Goal: Task Accomplishment & Management: Manage account settings

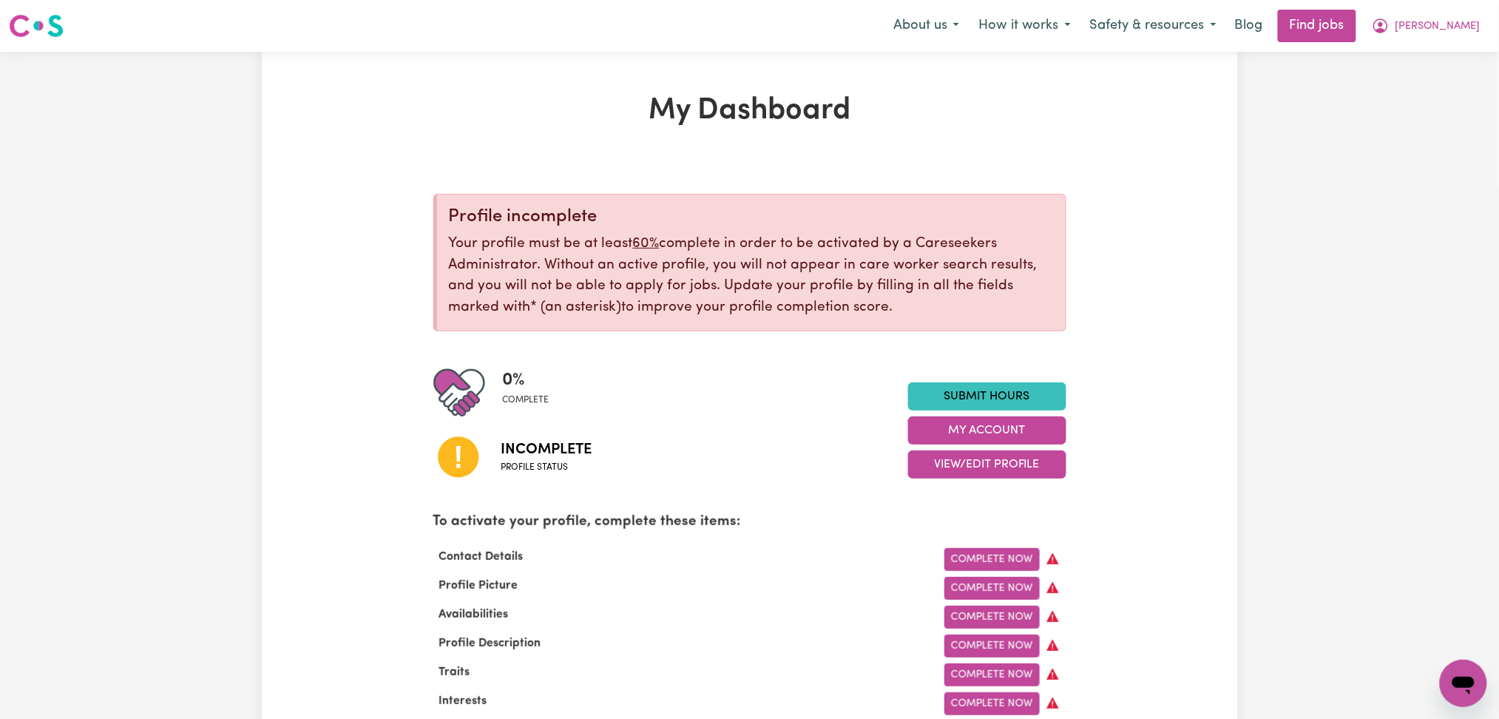
drag, startPoint x: 1458, startPoint y: 18, endPoint x: 1456, endPoint y: 41, distance: 23.0
click at [1458, 19] on span "[PERSON_NAME]" at bounding box center [1437, 26] width 85 height 16
click at [1437, 110] on link "Logout" at bounding box center [1430, 113] width 117 height 28
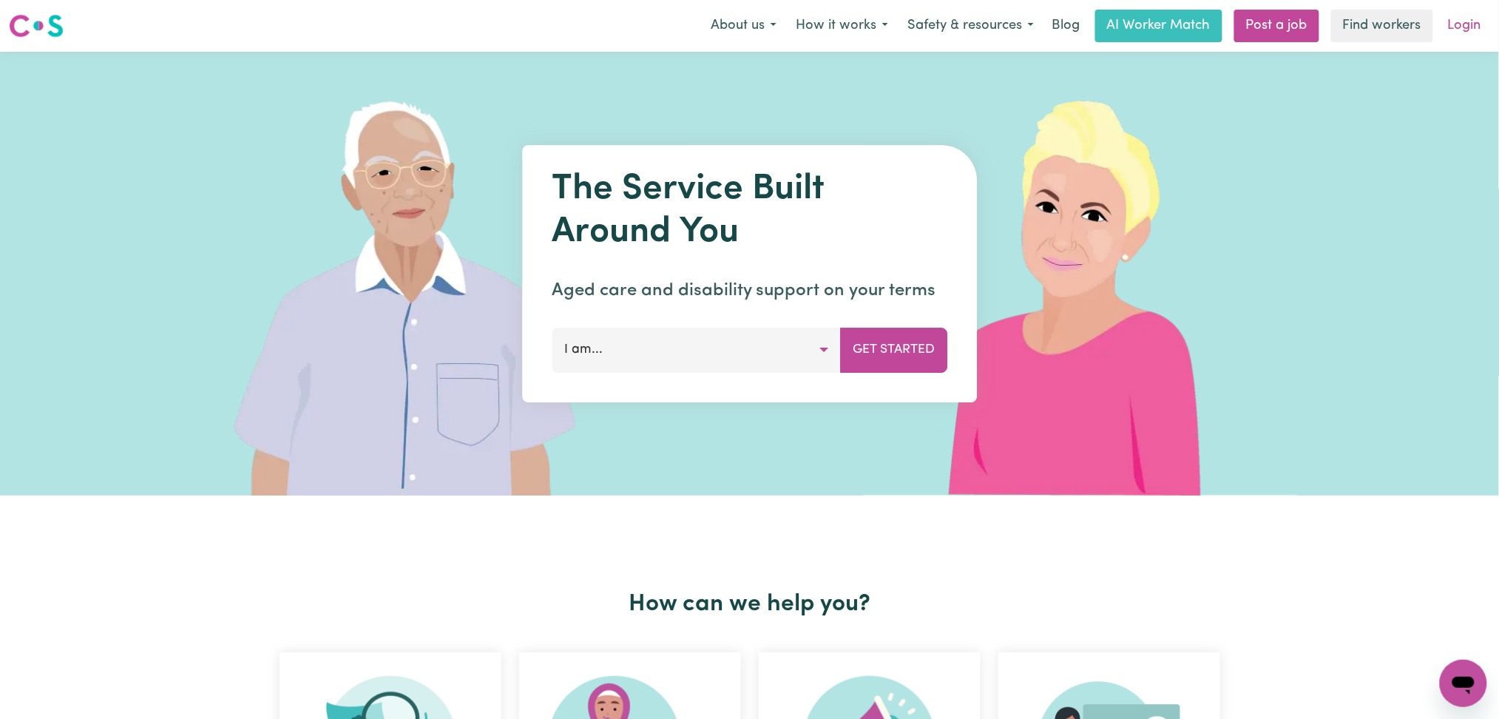
click at [1484, 16] on link "Login" at bounding box center [1464, 26] width 51 height 33
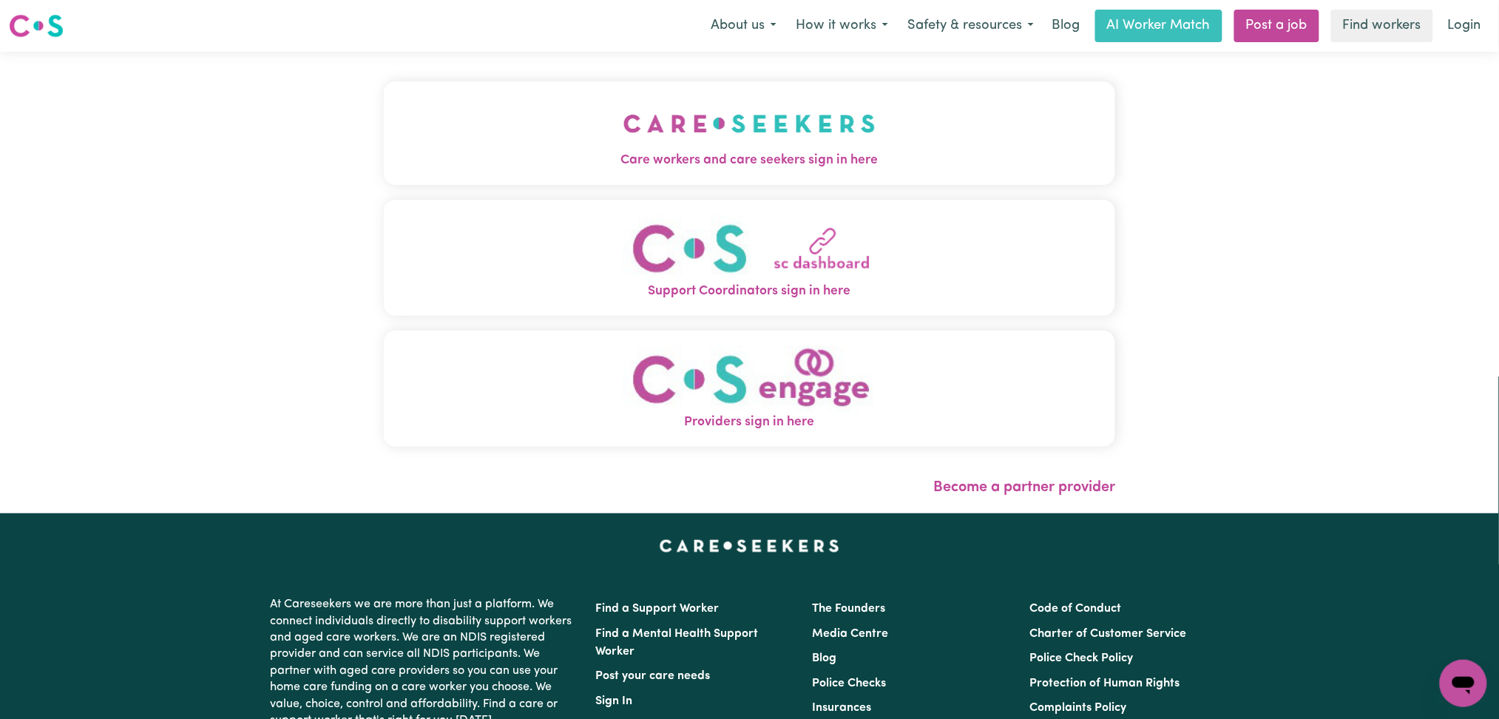
click at [548, 153] on span "Care workers and care seekers sign in here" at bounding box center [750, 160] width 732 height 19
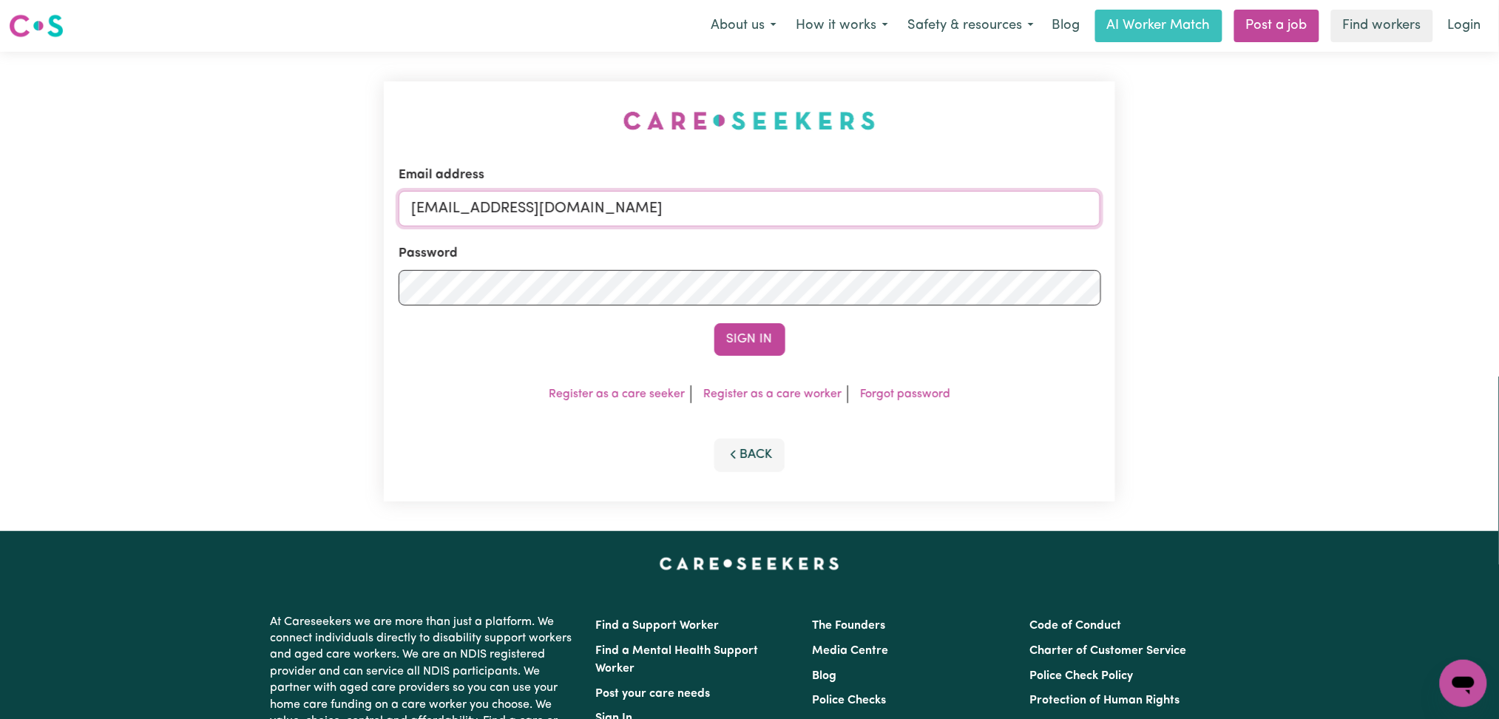
click at [544, 208] on input "[EMAIL_ADDRESS][DOMAIN_NAME]" at bounding box center [749, 208] width 702 height 35
drag, startPoint x: 489, startPoint y: 208, endPoint x: 770, endPoint y: 207, distance: 280.2
click at [770, 207] on input "Superuser~[EMAIL_ADDRESS][DOMAIN_NAME]" at bounding box center [749, 208] width 702 height 35
type input "Superuser~[EMAIL_ADDRESS][DOMAIN_NAME]"
click at [743, 341] on button "Sign In" at bounding box center [749, 339] width 71 height 33
